Goal: Information Seeking & Learning: Check status

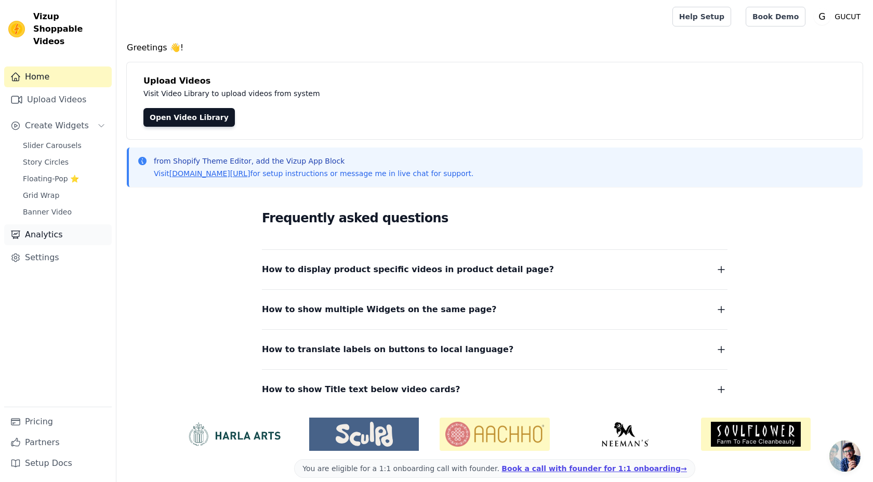
click at [42, 224] on link "Analytics" at bounding box center [58, 234] width 108 height 21
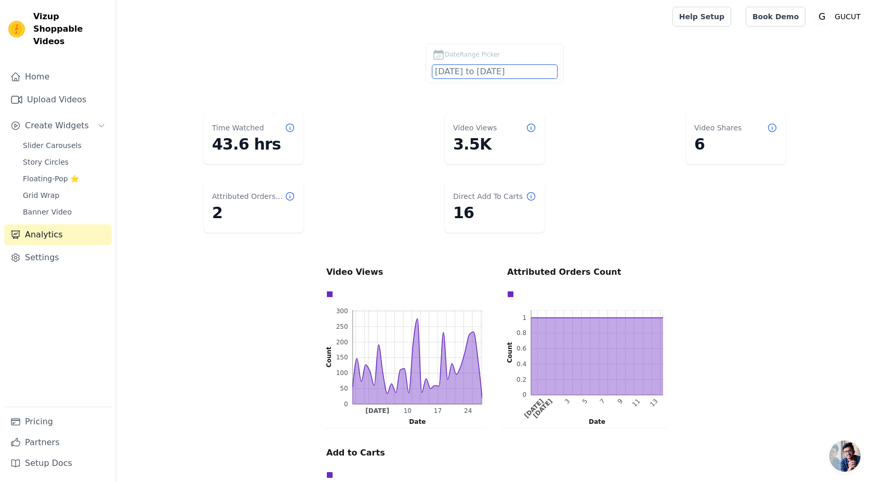
click at [526, 71] on input "[DATE] to [DATE]" at bounding box center [494, 72] width 125 height 14
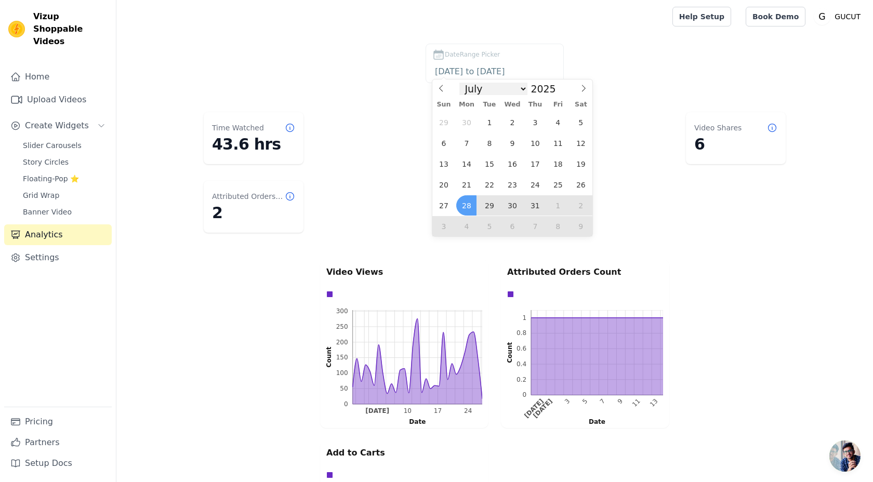
click at [491, 91] on select "January February March April May June July August September October November De…" at bounding box center [493, 89] width 68 height 12
select select "7"
click at [463, 83] on select "January February March April May June July August September October November De…" at bounding box center [493, 89] width 68 height 12
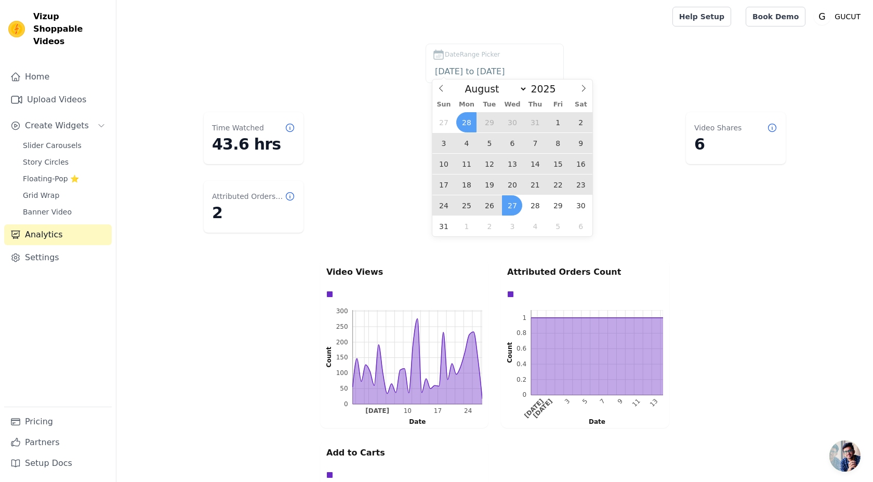
click at [492, 205] on span "26" at bounding box center [489, 205] width 20 height 20
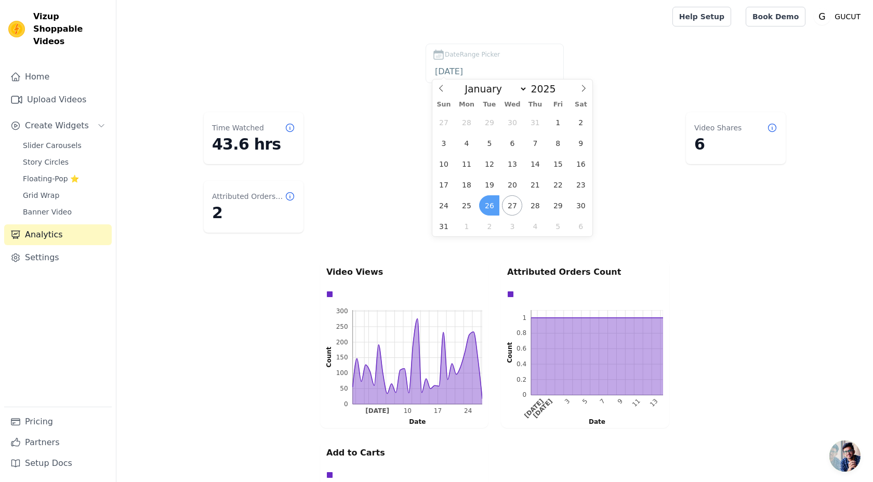
click at [489, 205] on span "26" at bounding box center [489, 205] width 20 height 20
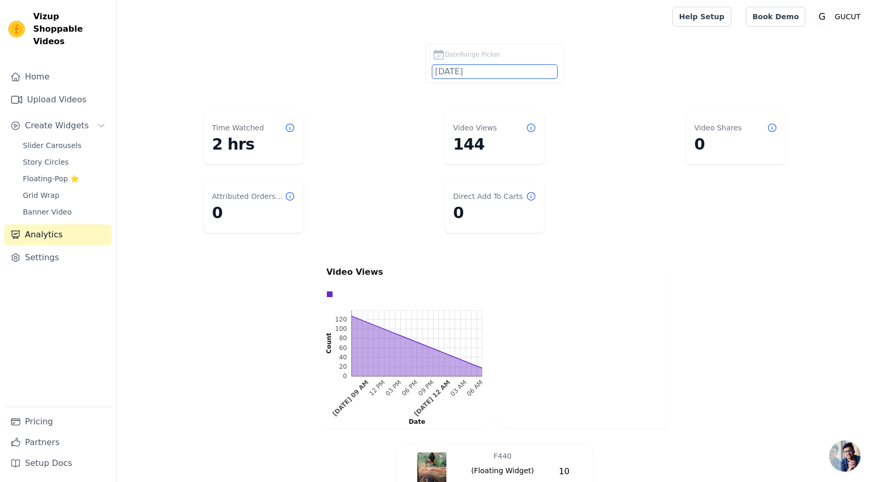
click at [461, 74] on input "2025-08-26" at bounding box center [494, 72] width 125 height 14
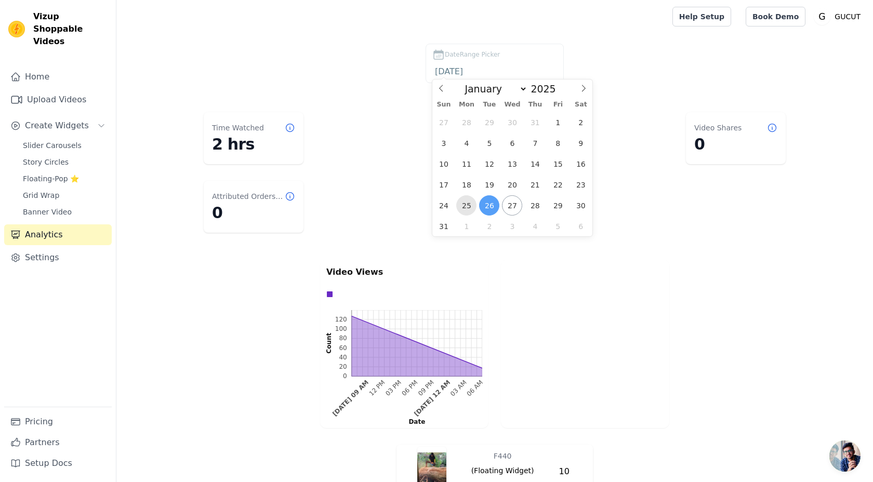
click at [469, 198] on span "25" at bounding box center [466, 205] width 20 height 20
click at [466, 208] on span "25" at bounding box center [466, 205] width 20 height 20
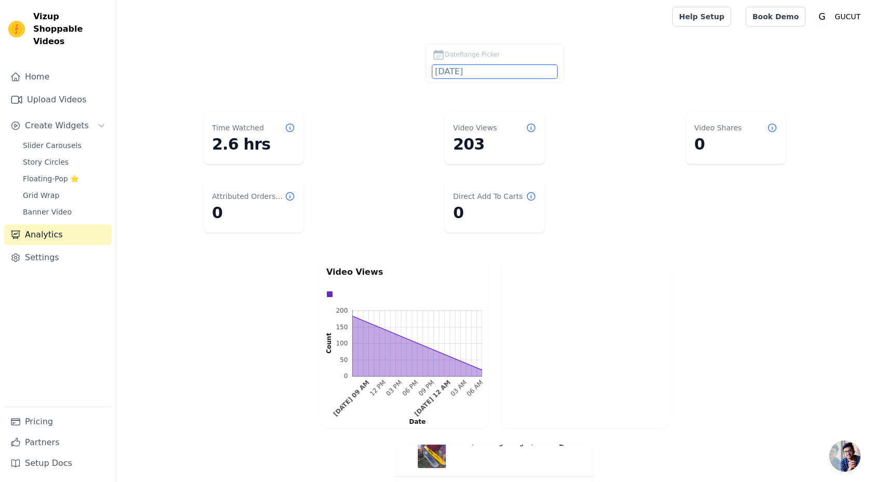
click at [497, 76] on input "2025-08-25" at bounding box center [494, 72] width 125 height 14
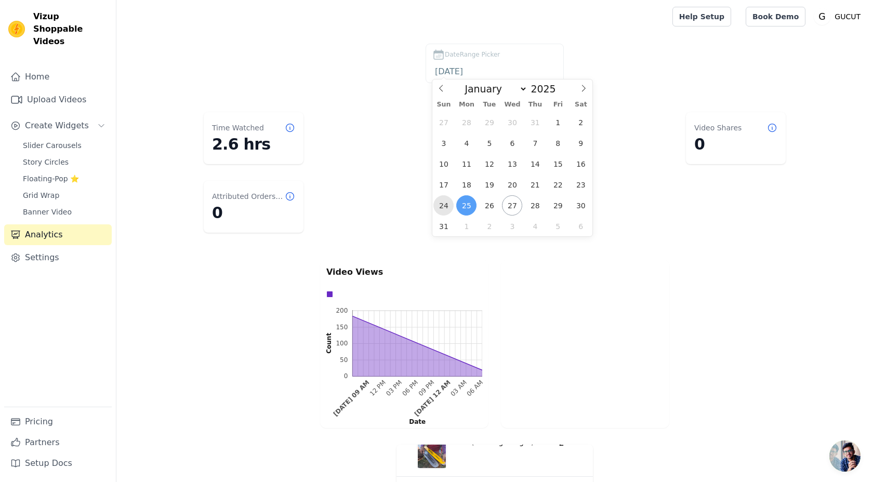
click at [441, 213] on span "24" at bounding box center [443, 205] width 20 height 20
click at [444, 205] on span "24" at bounding box center [443, 205] width 20 height 20
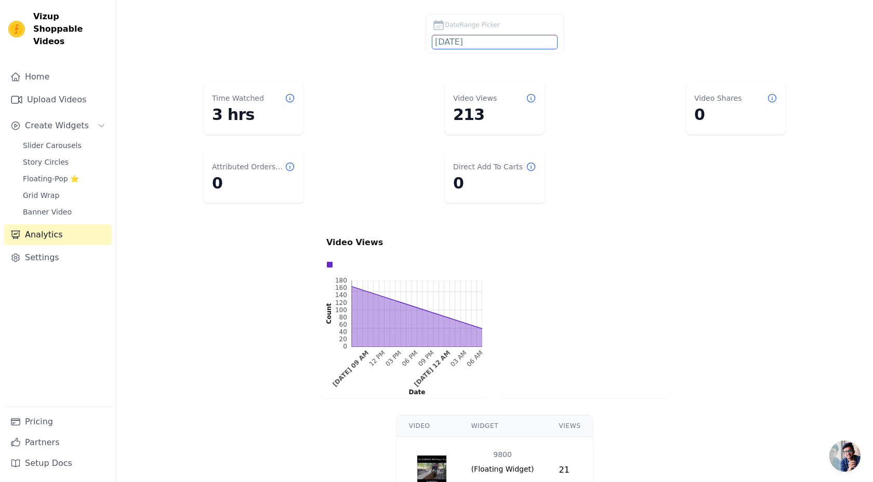
scroll to position [11, 0]
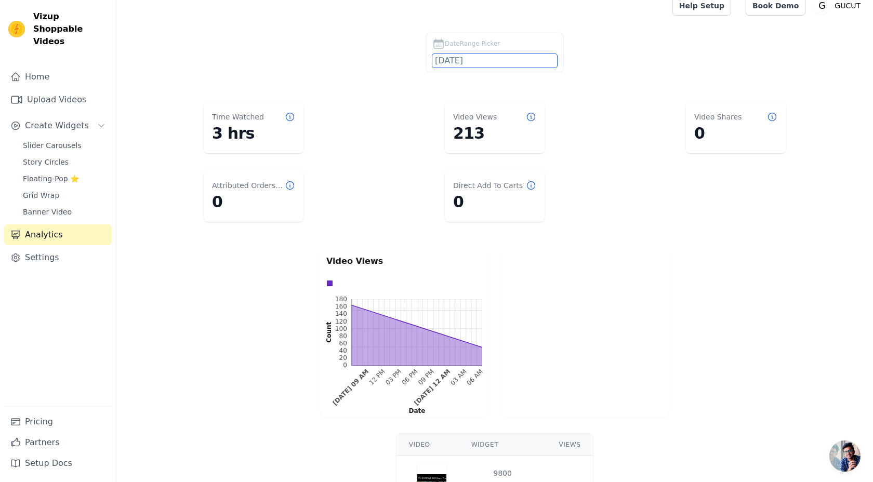
click at [500, 62] on input "2025-08-24" at bounding box center [494, 61] width 125 height 14
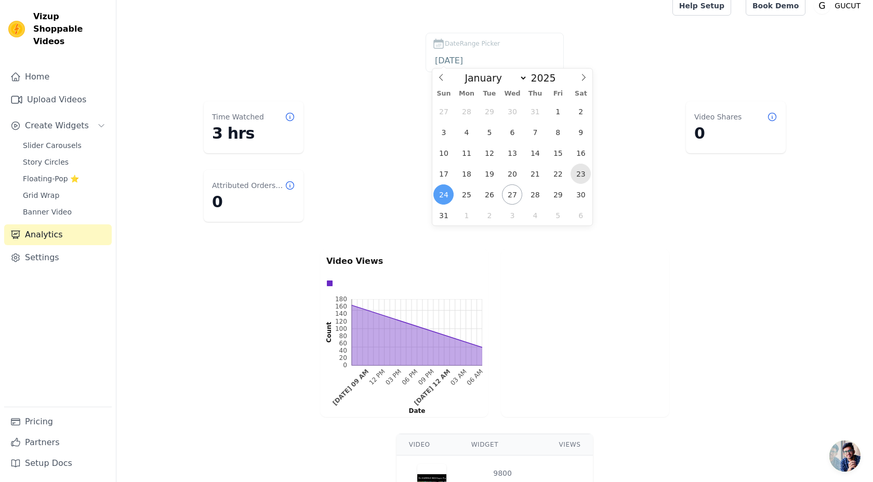
click at [585, 169] on span "23" at bounding box center [580, 174] width 20 height 20
type input "2025-08-23"
click at [585, 169] on span "23" at bounding box center [580, 174] width 20 height 20
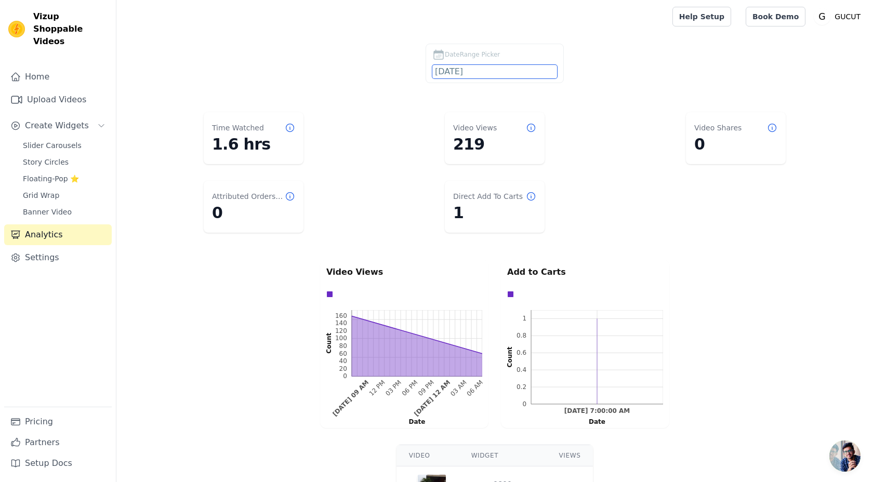
scroll to position [11, 0]
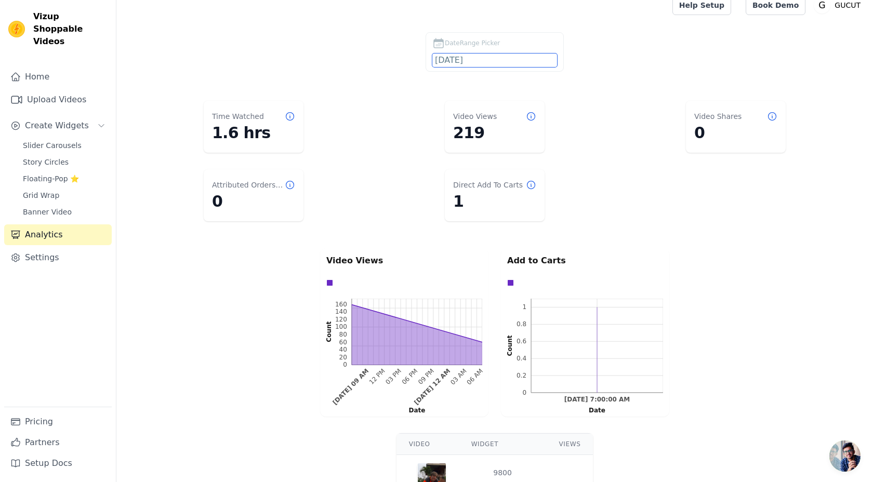
click at [539, 66] on input "2025-08-23" at bounding box center [494, 61] width 125 height 14
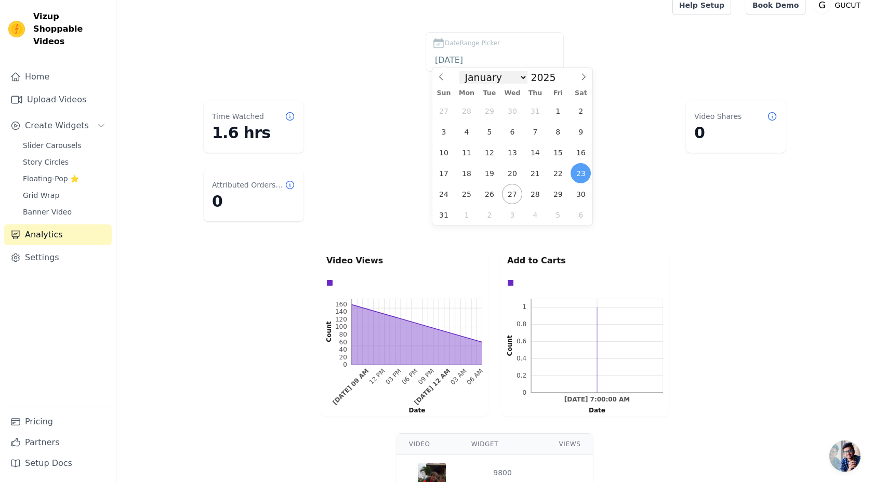
click at [513, 77] on select "January February March April May June July August September October November De…" at bounding box center [493, 77] width 68 height 12
click at [463, 71] on select "January February March April May June July August September October November De…" at bounding box center [493, 77] width 68 height 12
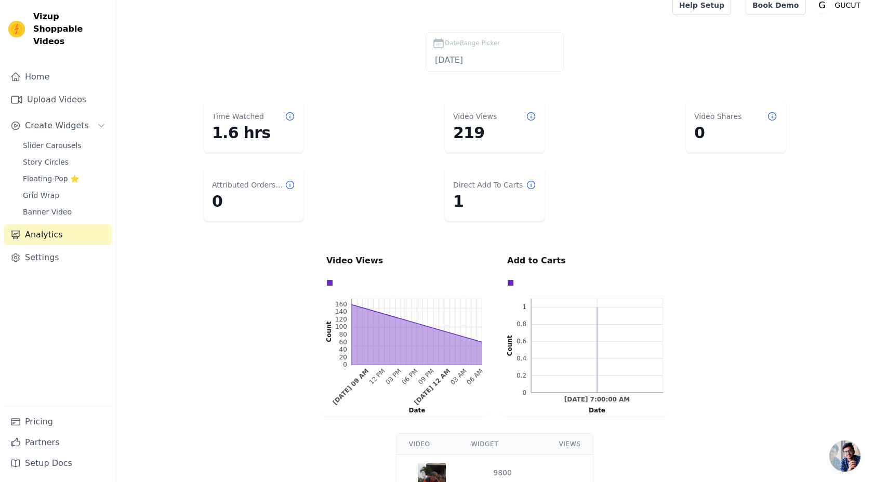
click at [606, 193] on dl "Time Watched 1.6 hrs Video Views 219 Video Shares 0 Attributed Orders Count 0 D…" at bounding box center [494, 161] width 715 height 129
click at [502, 60] on input "2025-08-23" at bounding box center [494, 61] width 125 height 14
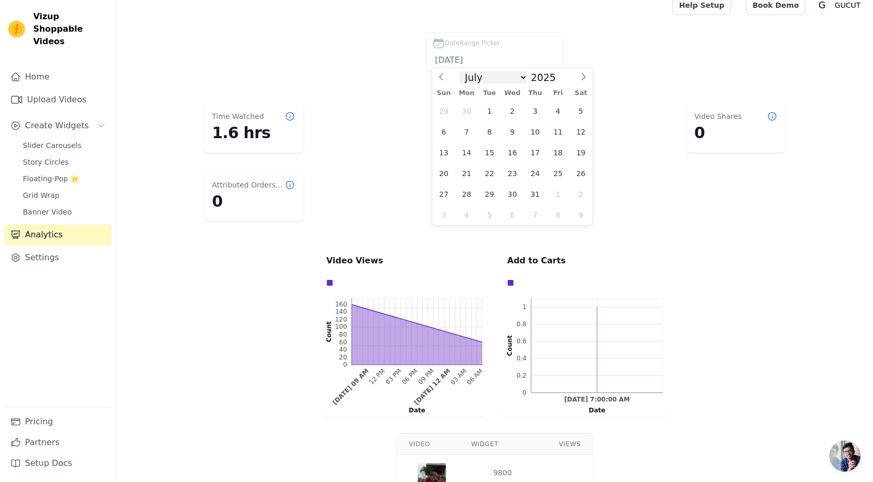
click at [492, 77] on select "January February March April May June July August September October November De…" at bounding box center [493, 77] width 68 height 12
select select "7"
click at [463, 71] on select "January February March April May June July August September October November De…" at bounding box center [493, 77] width 68 height 12
click at [551, 110] on span "1" at bounding box center [558, 111] width 20 height 20
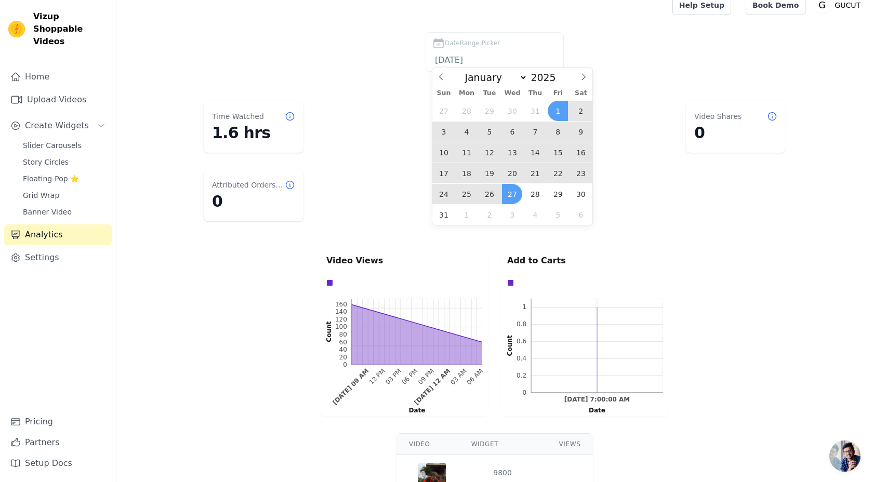
click at [514, 192] on span "27" at bounding box center [512, 194] width 20 height 20
type input "2025-08-01 to 2025-08-27"
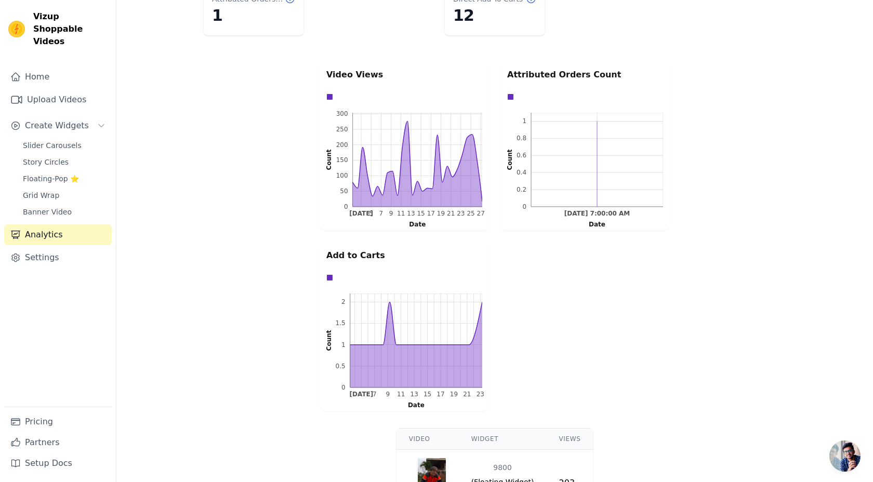
scroll to position [0, 0]
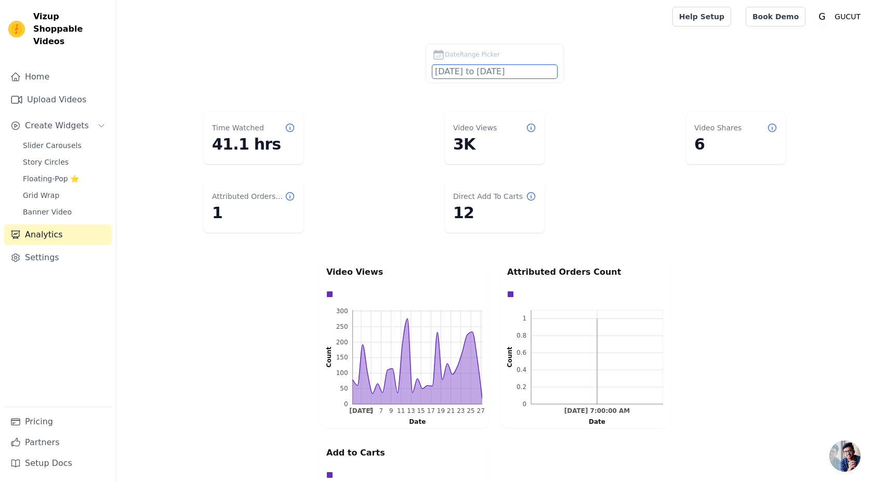
click at [541, 76] on input "2025-08-01 to 2025-08-27" at bounding box center [494, 72] width 125 height 14
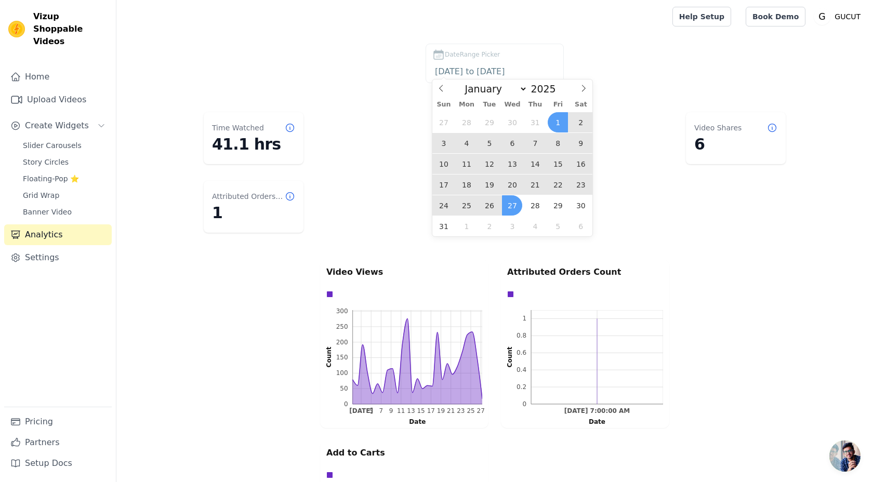
click at [639, 148] on dl "Time Watched 41.1 hrs Video Views 3K Video Shares 6 Attributed Orders Count 1 D…" at bounding box center [494, 172] width 715 height 129
